Goal: Transaction & Acquisition: Purchase product/service

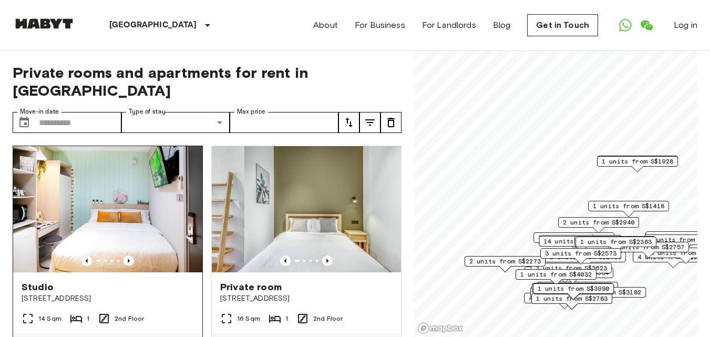
click at [146, 211] on img at bounding box center [107, 209] width 189 height 126
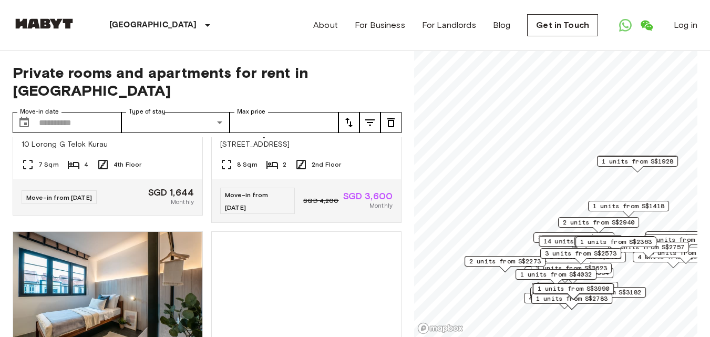
scroll to position [1735, 0]
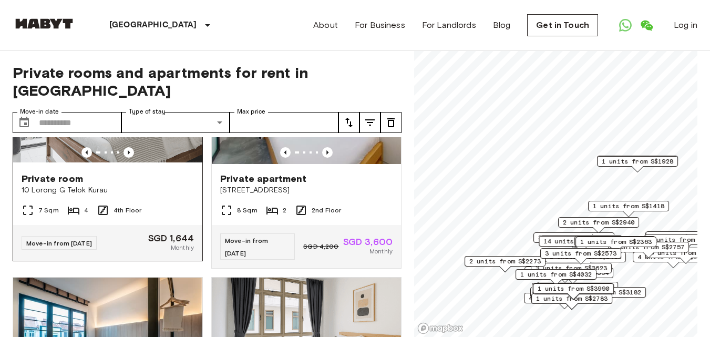
click at [129, 164] on img at bounding box center [107, 101] width 189 height 126
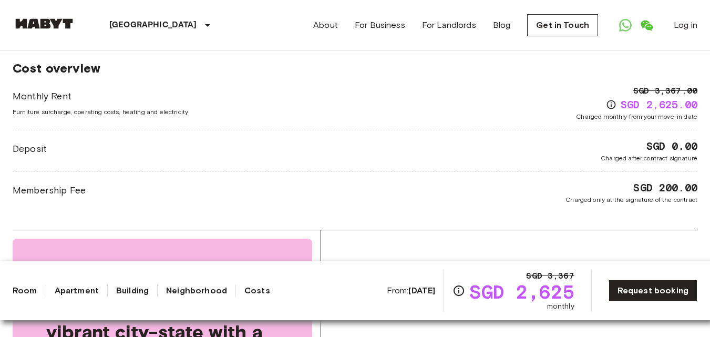
scroll to position [1367, 0]
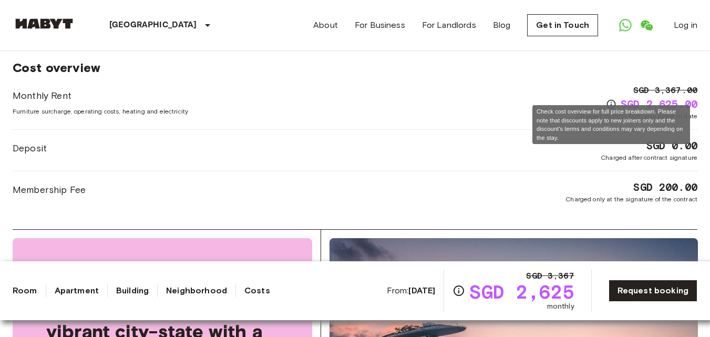
click at [610, 99] on icon "Check cost overview for full price breakdown. Please note that discounts apply …" at bounding box center [611, 104] width 11 height 11
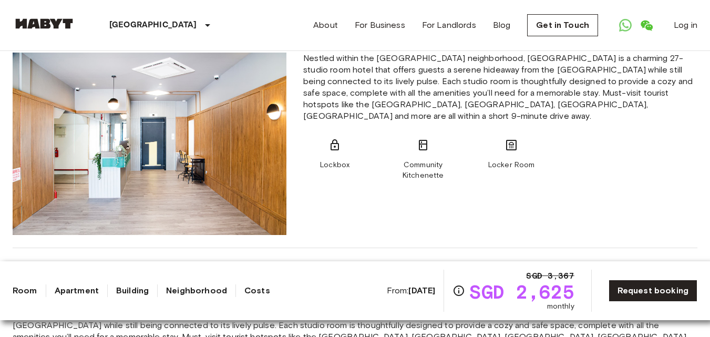
scroll to position [736, 0]
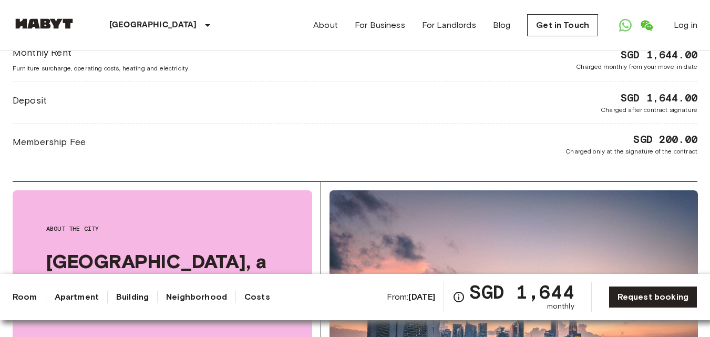
scroll to position [1630, 0]
